Goal: Information Seeking & Learning: Learn about a topic

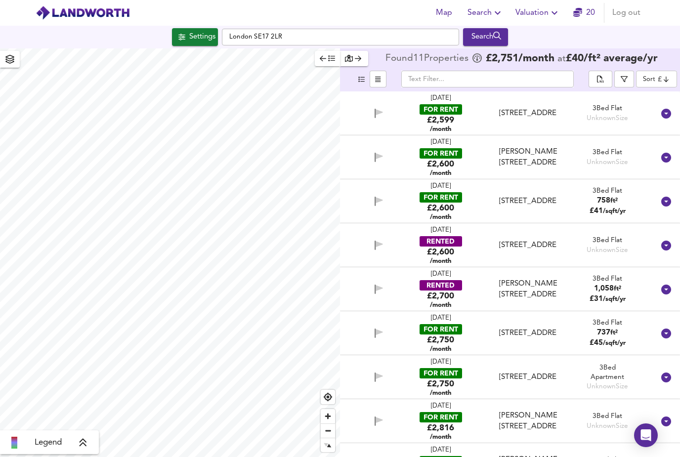
scroll to position [32, 0]
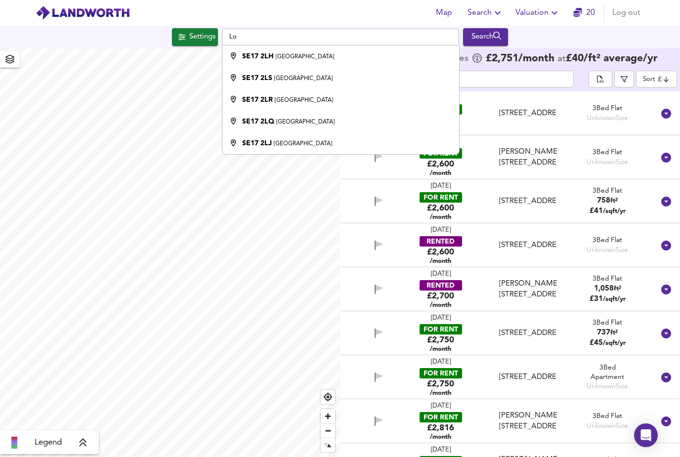
type input "L"
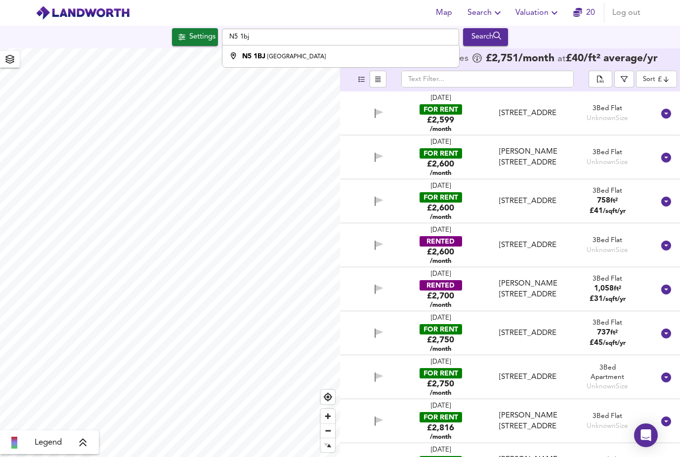
click at [266, 51] on div "N5 1BJ [GEOGRAPHIC_DATA]" at bounding box center [284, 56] width 84 height 10
type input "London N5 1BJ"
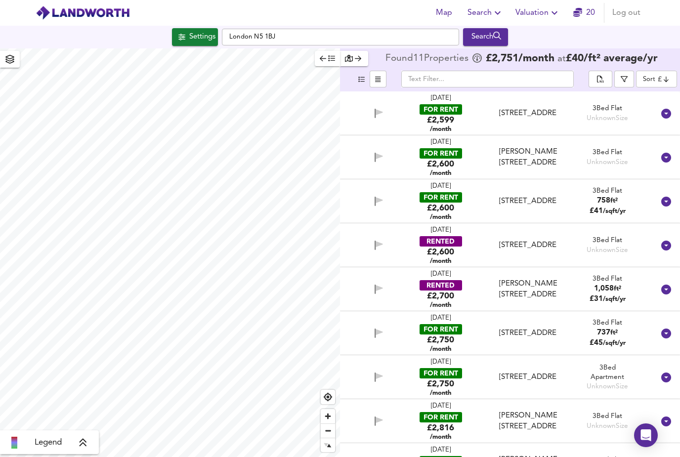
click at [209, 31] on div "Settings" at bounding box center [202, 37] width 26 height 13
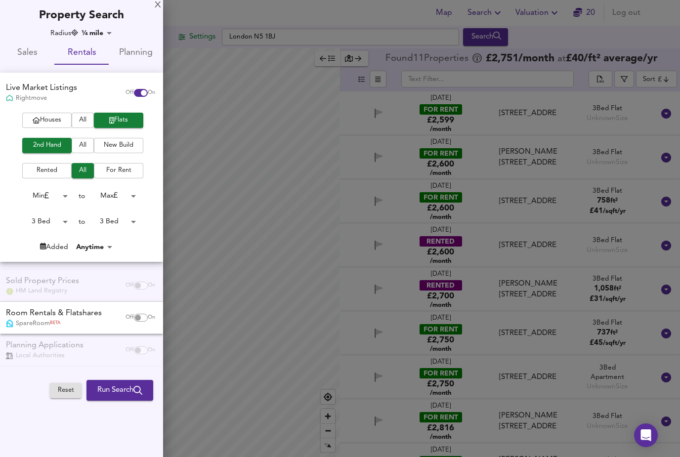
click at [65, 220] on body "Map Search Valuation 20 Log out Settings [GEOGRAPHIC_DATA] N5 1BJ Search Legend…" at bounding box center [340, 228] width 680 height 457
click at [44, 184] on li "1 Bed" at bounding box center [44, 188] width 54 height 16
type input "1"
click at [138, 227] on body "Map Search Valuation 20 Log out Settings [GEOGRAPHIC_DATA] N5 1BJ Search Legend…" at bounding box center [340, 228] width 680 height 457
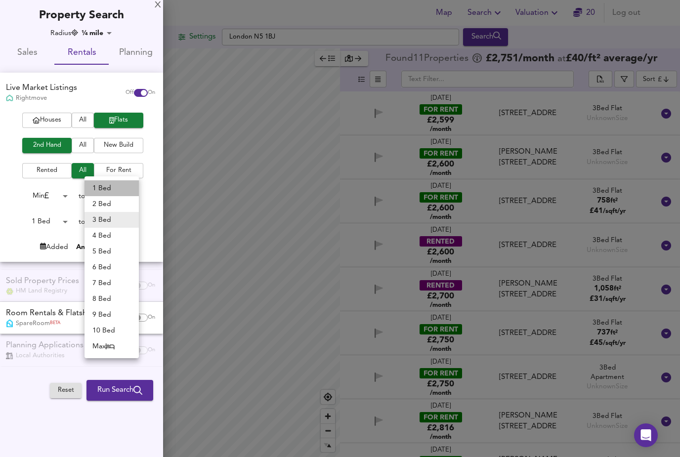
click at [108, 187] on li "1 Bed" at bounding box center [112, 188] width 54 height 16
type input "1"
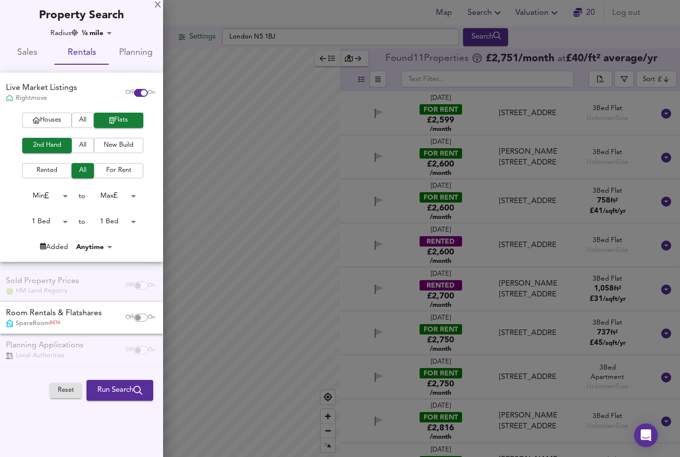
click at [111, 388] on span "Run Search" at bounding box center [119, 390] width 45 height 13
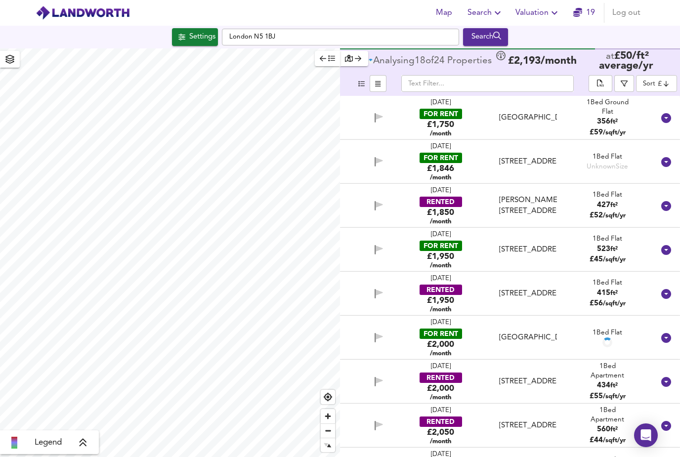
click at [446, 119] on div "£1,750 /month" at bounding box center [440, 128] width 27 height 19
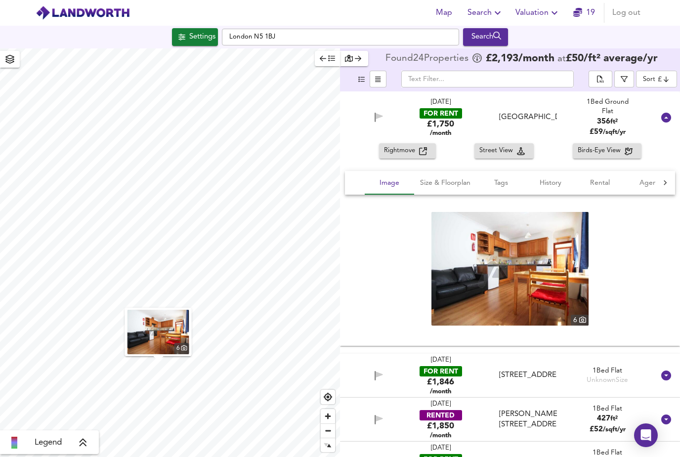
click at [413, 145] on span "Rightmove" at bounding box center [401, 150] width 35 height 11
click at [658, 99] on div "[DATE] FOR RENT £1,750 /month [GEOGRAPHIC_DATA] 1 Bed Ground Flat 356 ft² £ 59 …" at bounding box center [510, 117] width 340 height 52
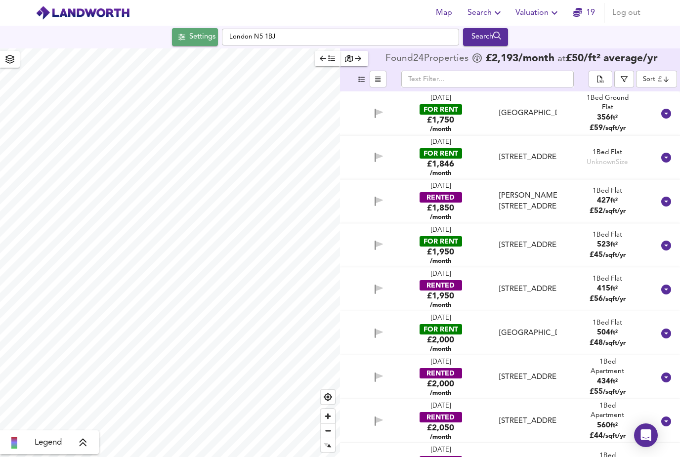
click at [189, 31] on div "Settings" at bounding box center [202, 37] width 26 height 13
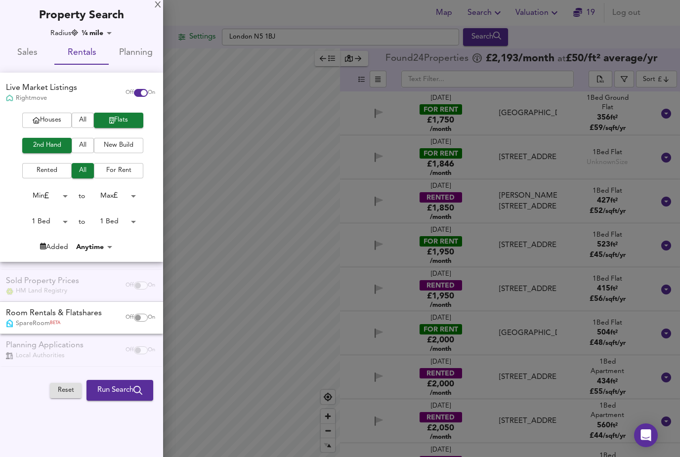
click at [63, 221] on body "Map Search Valuation 19 Log out Settings [GEOGRAPHIC_DATA] N5 1BJ Search Legend…" at bounding box center [340, 228] width 680 height 457
click at [27, 197] on li "Min" at bounding box center [44, 204] width 54 height 16
type input "0"
click at [133, 225] on body "Map Search Valuation 19 Log out Settings [GEOGRAPHIC_DATA] N5 1BJ Search Legend…" at bounding box center [340, 228] width 680 height 457
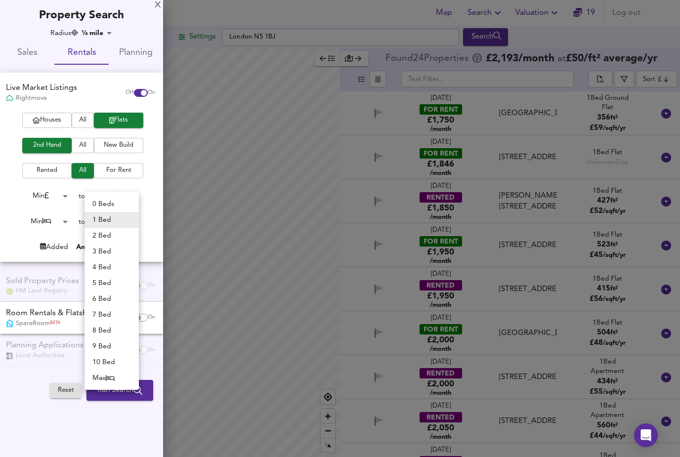
click at [10, 418] on div at bounding box center [340, 228] width 680 height 457
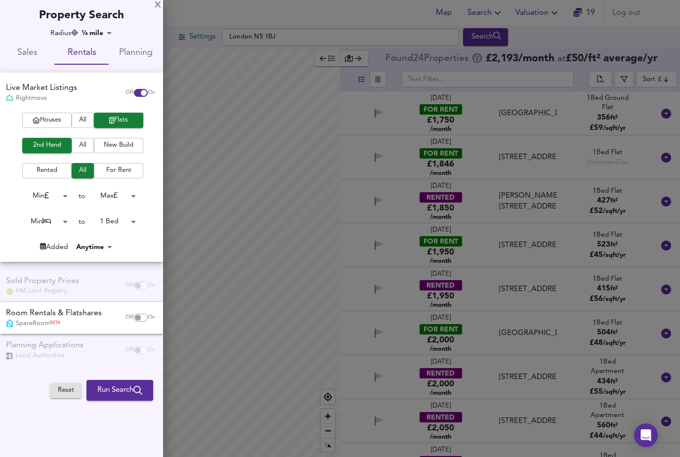
click at [105, 392] on span "Run Search" at bounding box center [119, 390] width 45 height 13
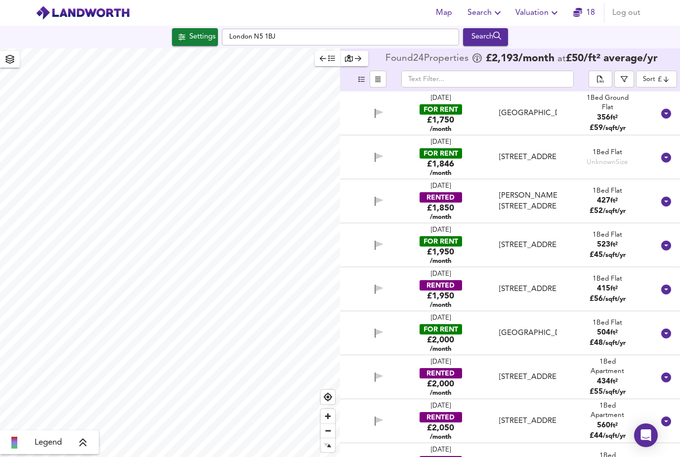
click at [664, 51] on body "Map Search Valuation 18 Log out Settings [GEOGRAPHIC_DATA] N5 1BJ Search Legend…" at bounding box center [340, 228] width 680 height 457
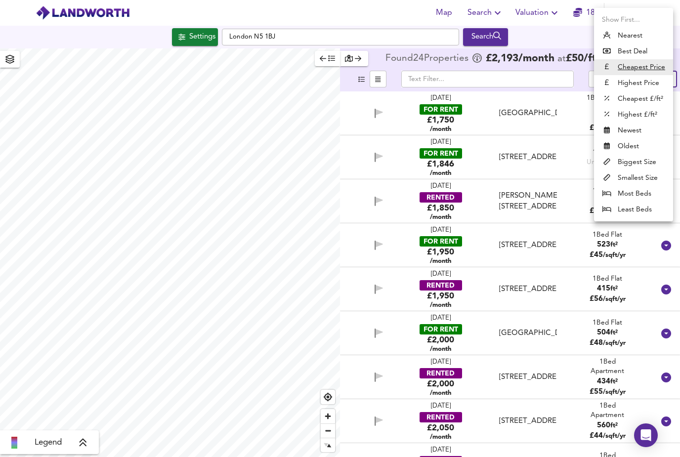
click at [643, 100] on li "Cheapest £/ft²" at bounding box center [633, 99] width 79 height 16
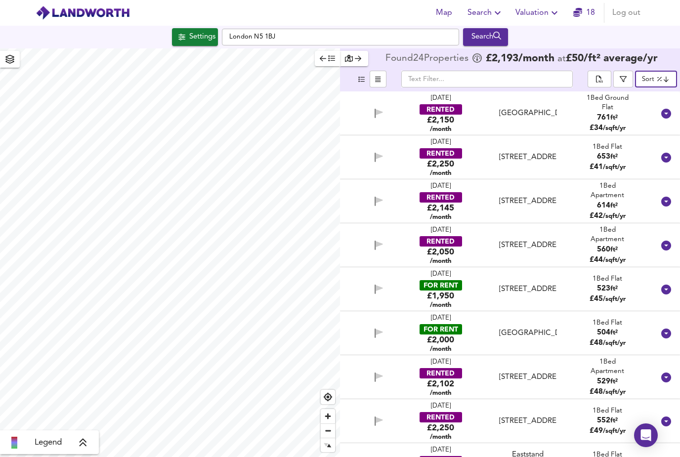
click at [670, 45] on body "Map Search Valuation 18 Log out Settings [GEOGRAPHIC_DATA] N5 1BJ Search Legend…" at bounding box center [340, 228] width 680 height 457
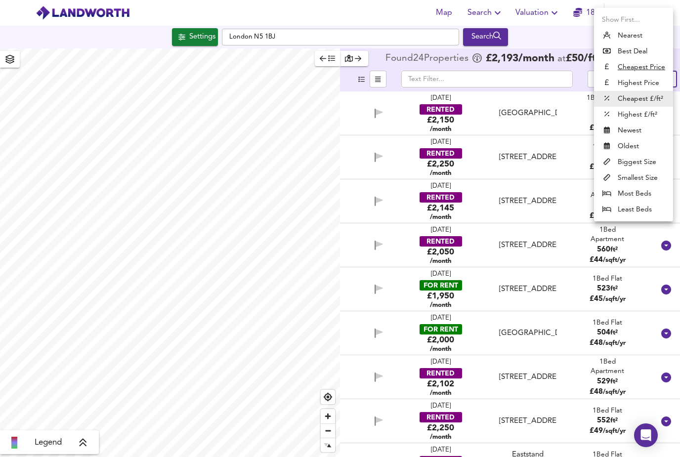
click at [655, 68] on u "Cheapest Price" at bounding box center [641, 67] width 47 height 10
type input "cheapest"
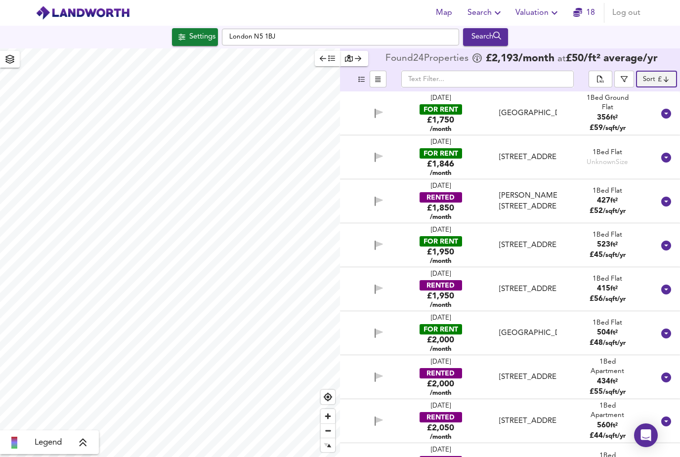
scroll to position [32, 0]
click at [200, 31] on div "Settings" at bounding box center [202, 37] width 26 height 13
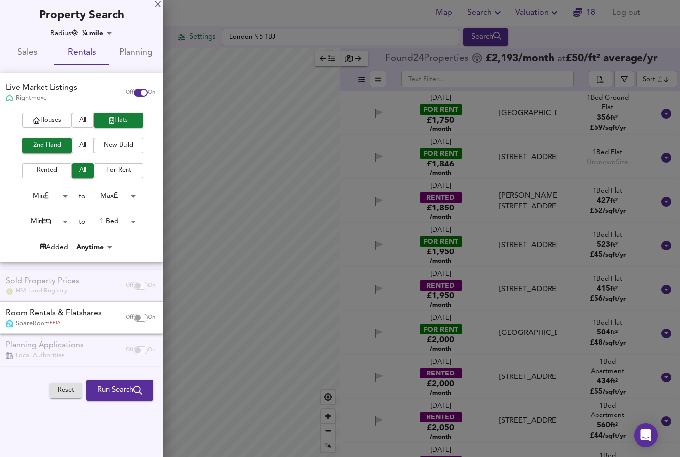
click at [107, 31] on body "Map Search Valuation 18 Log out Settings [GEOGRAPHIC_DATA] N5 1BJ Search Legend…" at bounding box center [340, 228] width 680 height 457
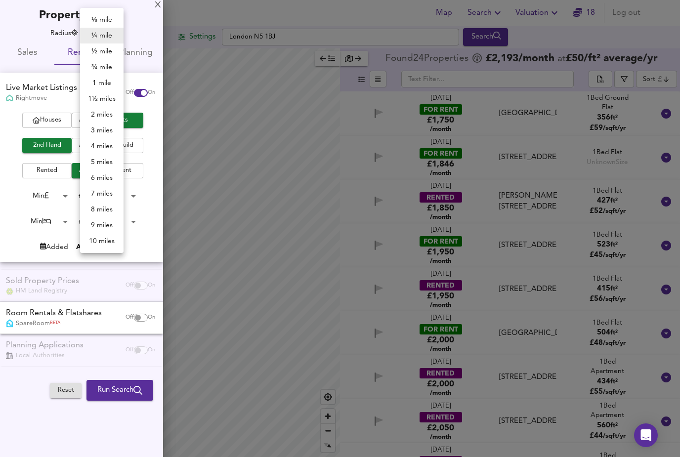
click at [105, 52] on li "½ mile" at bounding box center [102, 52] width 44 height 16
type input "805"
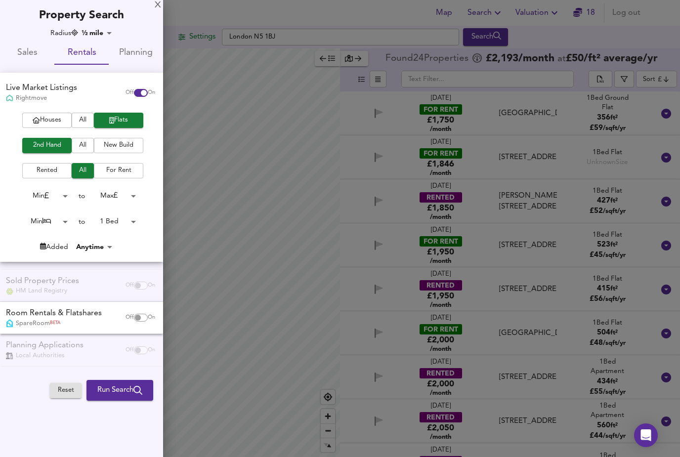
click at [124, 392] on span "Run Search" at bounding box center [119, 390] width 45 height 13
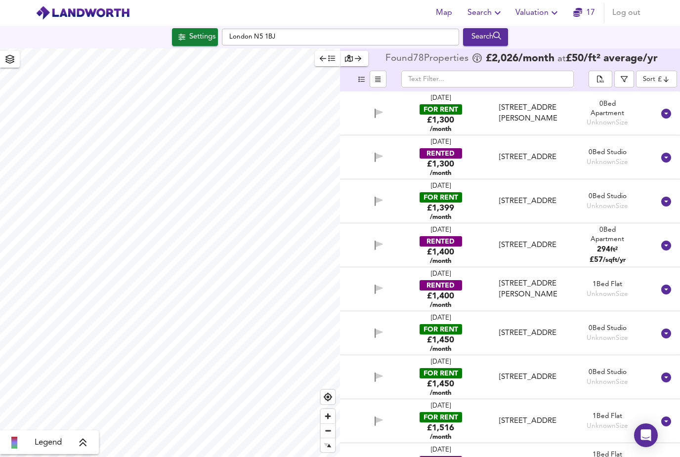
click at [444, 148] on div "RENTED" at bounding box center [441, 153] width 43 height 10
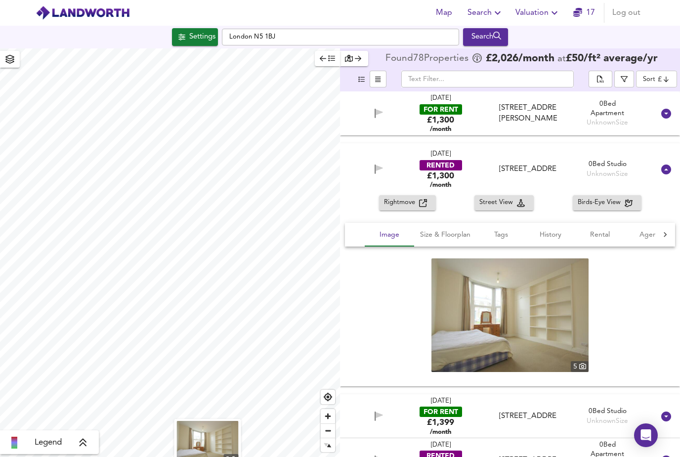
click at [566, 295] on img at bounding box center [510, 316] width 157 height 114
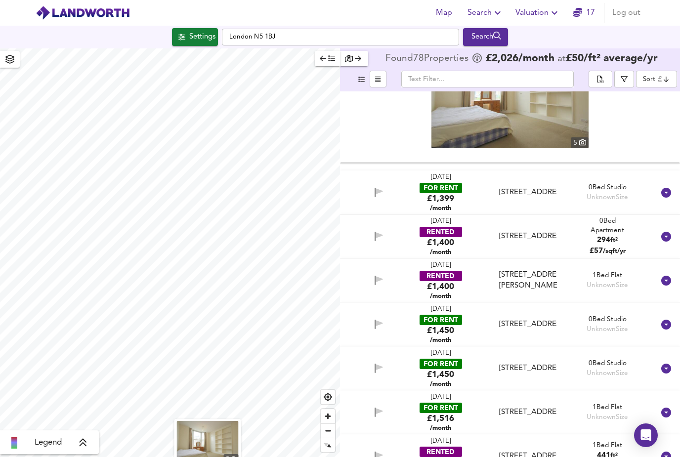
scroll to position [225, 0]
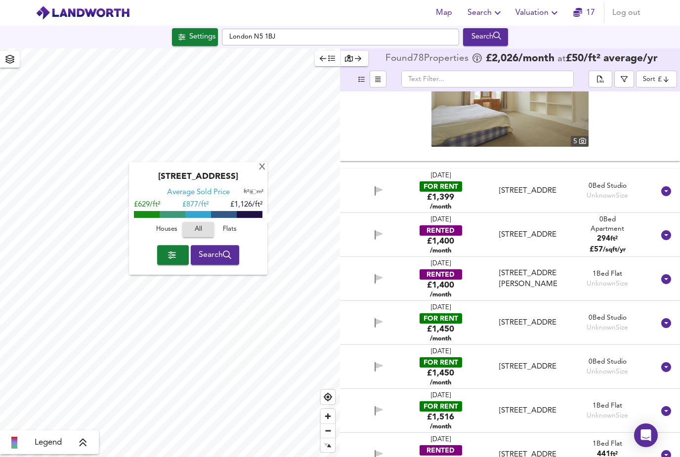
click at [263, 163] on div "X" at bounding box center [262, 167] width 8 height 9
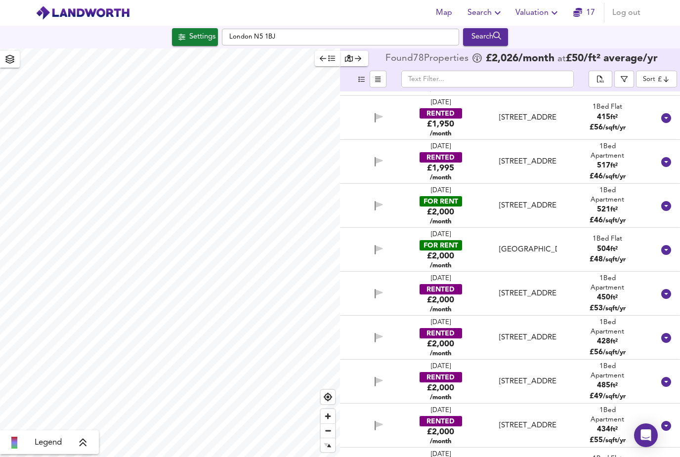
scroll to position [1585, 0]
